Goal: Task Accomplishment & Management: Use online tool/utility

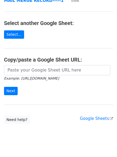
scroll to position [93, 0]
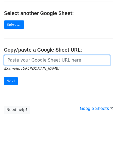
drag, startPoint x: 22, startPoint y: 63, endPoint x: 16, endPoint y: 50, distance: 13.7
click at [22, 63] on input "url" at bounding box center [57, 60] width 107 height 10
click at [24, 60] on input "url" at bounding box center [57, 60] width 107 height 10
paste input "[URL][DOMAIN_NAME]"
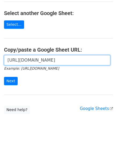
scroll to position [0, 115]
type input "[URL][DOMAIN_NAME]"
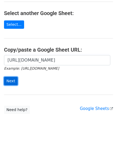
scroll to position [0, 0]
click at [5, 84] on input "Next" at bounding box center [11, 81] width 14 height 8
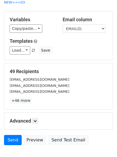
scroll to position [52, 0]
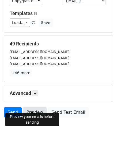
click at [39, 110] on link "Preview" at bounding box center [35, 112] width 24 height 10
click at [30, 107] on link "Preview" at bounding box center [35, 112] width 24 height 10
click at [33, 110] on link "Preview" at bounding box center [35, 112] width 24 height 10
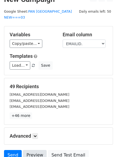
scroll to position [0, 0]
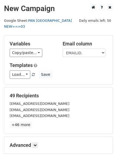
click at [28, 21] on link "PAN [GEOGRAPHIC_DATA] NEW===03" at bounding box center [38, 24] width 68 height 10
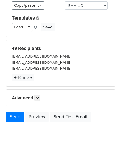
scroll to position [52, 0]
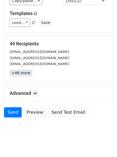
click at [17, 70] on link "+46 more" at bounding box center [21, 73] width 23 height 7
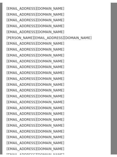
scroll to position [0, 0]
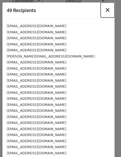
click at [105, 11] on span "×" at bounding box center [107, 10] width 5 height 8
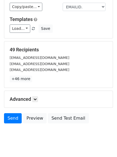
scroll to position [52, 0]
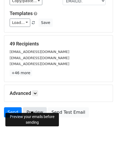
click at [37, 107] on link "Preview" at bounding box center [35, 112] width 24 height 10
